Goal: Book appointment/travel/reservation

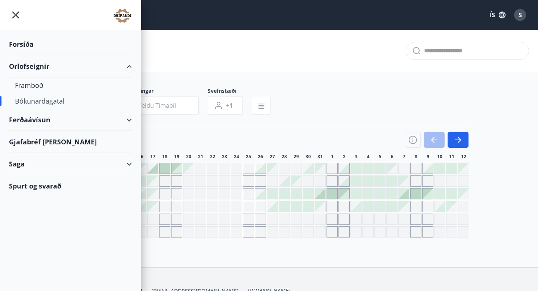
scroll to position [4, 0]
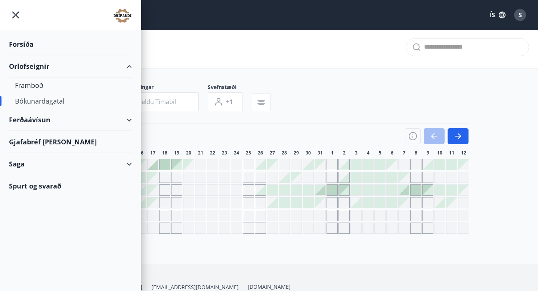
click at [266, 52] on div "Bókunardagatal" at bounding box center [269, 47] width 538 height 42
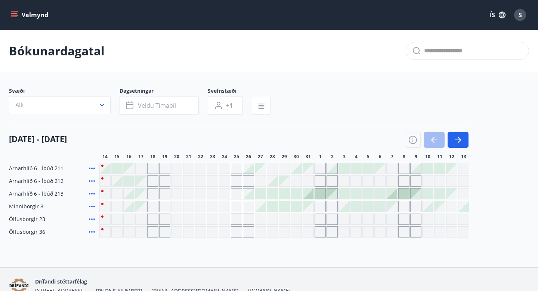
click at [21, 19] on button "Valmynd" at bounding box center [30, 14] width 42 height 13
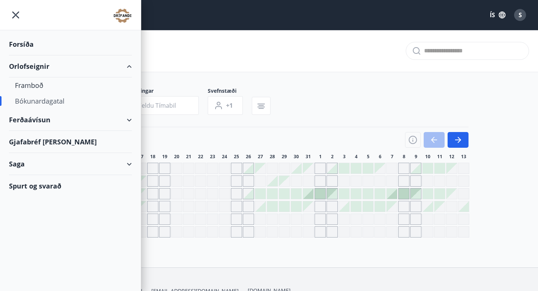
click at [37, 64] on div "Orlofseignir" at bounding box center [70, 66] width 123 height 22
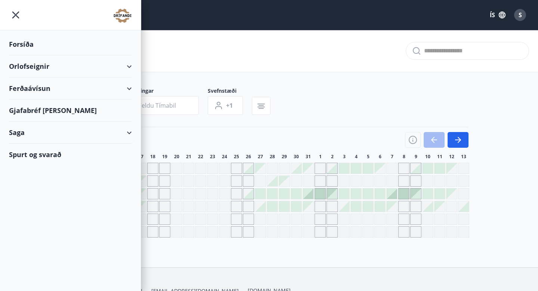
click at [37, 64] on div "Orlofseignir" at bounding box center [70, 66] width 123 height 22
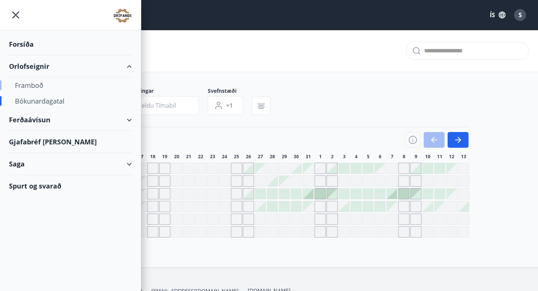
click at [31, 89] on div "Framboð" at bounding box center [70, 85] width 111 height 16
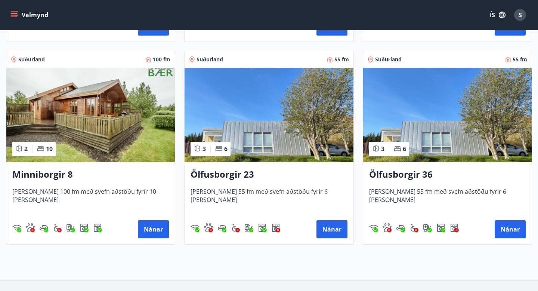
scroll to position [327, 0]
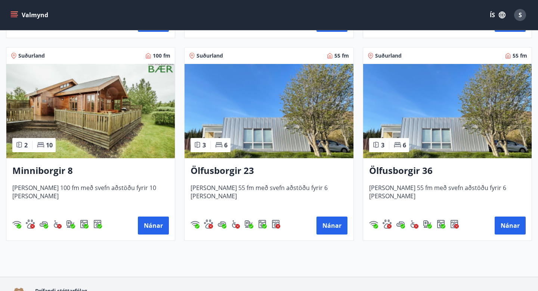
click at [147, 211] on div "Minniborgir 8 [PERSON_NAME] 100 fm með svefn aðstöðu fyrir 10 [PERSON_NAME] Nán…" at bounding box center [90, 199] width 169 height 82
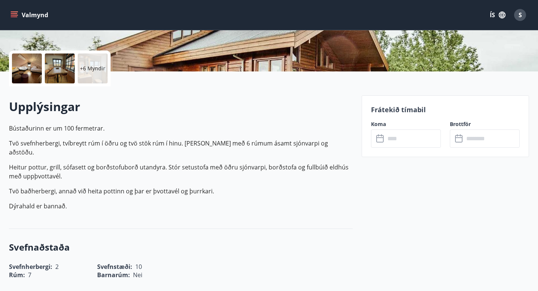
scroll to position [166, 0]
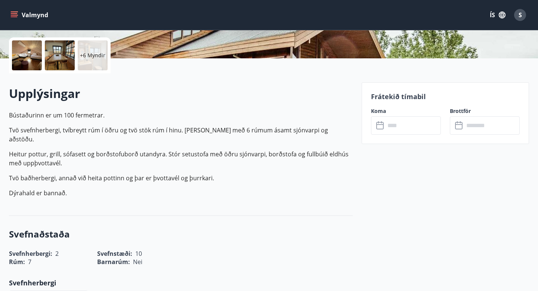
click at [413, 128] on input "text" at bounding box center [413, 125] width 56 height 18
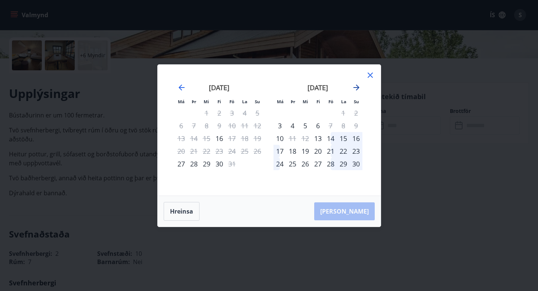
click at [354, 87] on icon "Move forward to switch to the next month." at bounding box center [356, 87] width 9 height 9
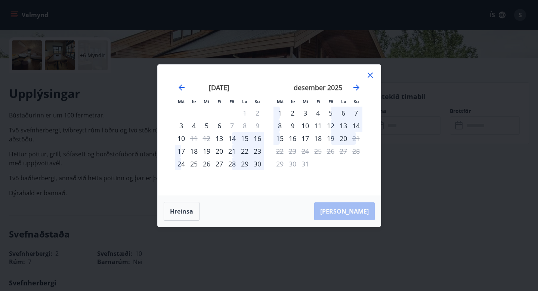
click at [371, 76] on icon at bounding box center [370, 75] width 5 height 5
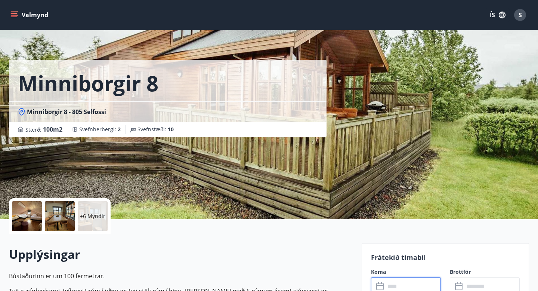
scroll to position [0, 0]
